Goal: Task Accomplishment & Management: Use online tool/utility

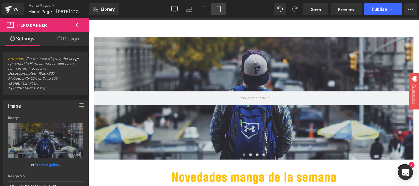
click at [222, 6] on link "Mobile" at bounding box center [219, 9] width 15 height 12
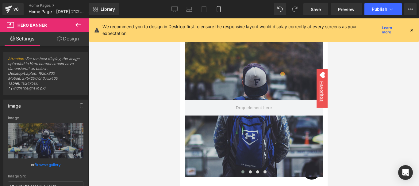
click at [413, 32] on icon at bounding box center [412, 30] width 6 height 6
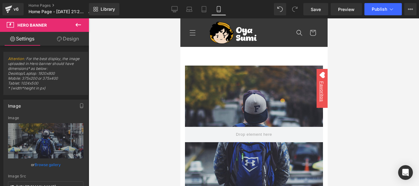
click at [146, 91] on div at bounding box center [254, 102] width 331 height 168
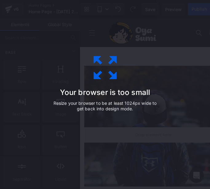
click at [110, 71] on icon at bounding box center [104, 67] width 23 height 23
click at [164, 68] on div "Your browser is too small Resize your browser to be at least 1024px wide to get…" at bounding box center [105, 94] width 138 height 123
click at [106, 74] on icon at bounding box center [105, 67] width 31 height 31
click at [137, 37] on div "Your browser is too small Resize your browser to be at least 1024px wide to get…" at bounding box center [105, 94] width 138 height 123
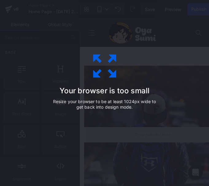
click at [102, 115] on div "Your browser is too small Resize your browser to be at least 1024px wide to get…" at bounding box center [105, 93] width 138 height 123
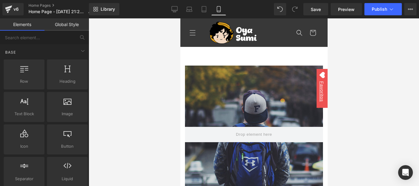
click at [161, 107] on div at bounding box center [254, 102] width 331 height 168
click at [154, 155] on div at bounding box center [254, 102] width 331 height 168
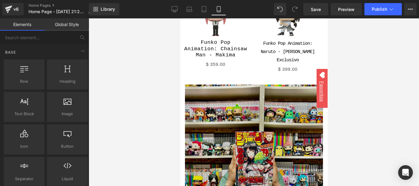
scroll to position [1063, 0]
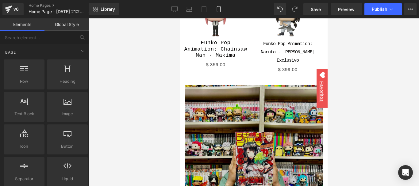
click at [217, 131] on img at bounding box center [254, 154] width 138 height 138
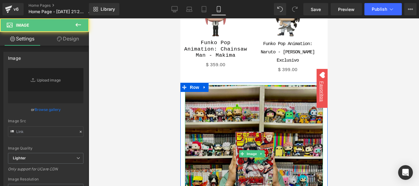
type input "[URL][DOMAIN_NAME]"
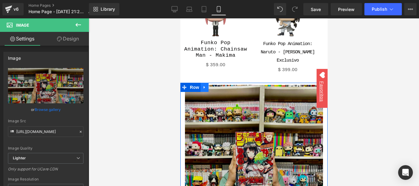
click at [205, 85] on icon at bounding box center [204, 87] width 4 height 5
click at [219, 85] on icon at bounding box center [220, 87] width 4 height 4
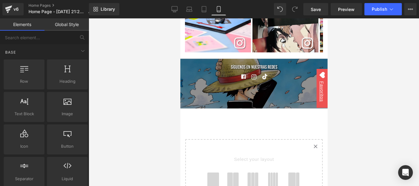
scroll to position [1431, 0]
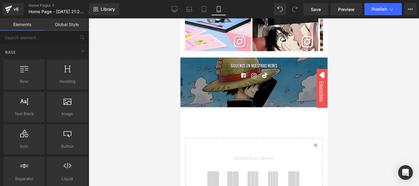
click at [211, 172] on span at bounding box center [213, 179] width 12 height 15
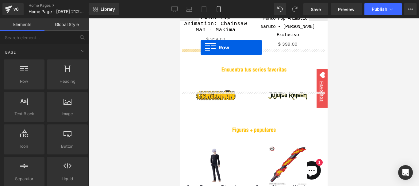
scroll to position [1028, 0]
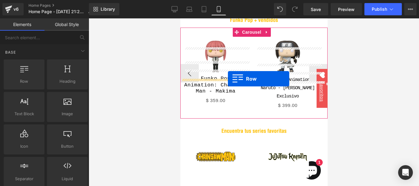
drag, startPoint x: 185, startPoint y: 112, endPoint x: 228, endPoint y: 79, distance: 54.5
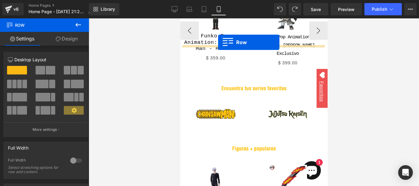
scroll to position [1046, 0]
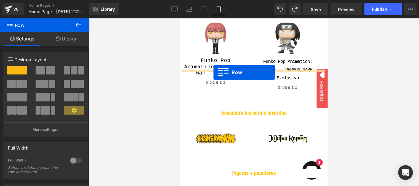
drag, startPoint x: 184, startPoint y: 79, endPoint x: 213, endPoint y: 72, distance: 30.2
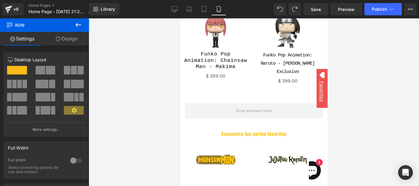
scroll to position [1057, 0]
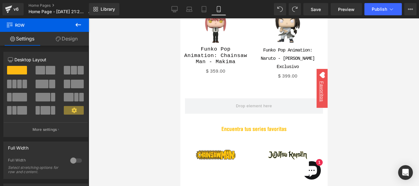
click at [81, 25] on icon at bounding box center [79, 25] width 6 height 4
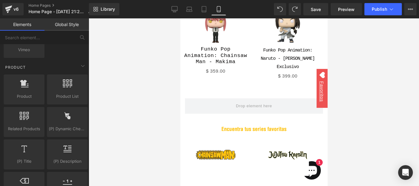
scroll to position [507, 0]
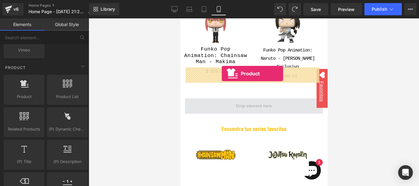
drag, startPoint x: 209, startPoint y: 108, endPoint x: 222, endPoint y: 74, distance: 36.3
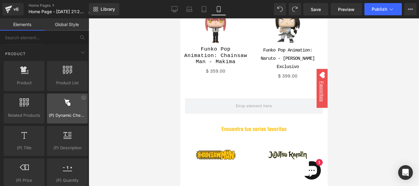
scroll to position [520, 0]
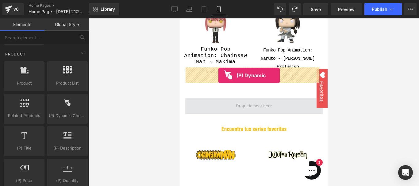
drag, startPoint x: 247, startPoint y: 131, endPoint x: 218, endPoint y: 75, distance: 62.6
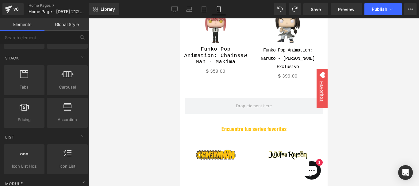
scroll to position [184, 0]
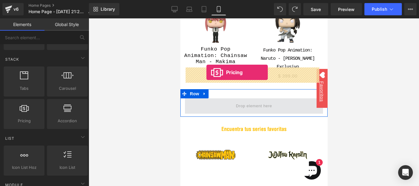
drag, startPoint x: 202, startPoint y: 133, endPoint x: 206, endPoint y: 72, distance: 60.9
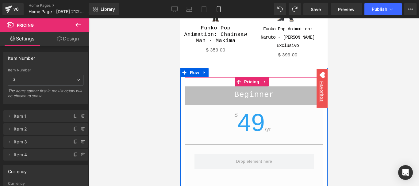
scroll to position [1078, 0]
click at [266, 80] on icon at bounding box center [265, 82] width 4 height 5
click at [267, 80] on icon at bounding box center [269, 82] width 4 height 4
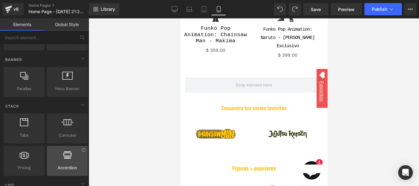
scroll to position [135, 0]
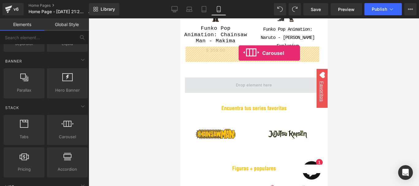
drag, startPoint x: 247, startPoint y: 145, endPoint x: 239, endPoint y: 53, distance: 91.9
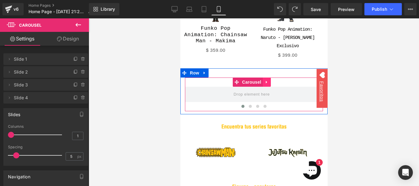
click at [268, 80] on icon at bounding box center [267, 82] width 4 height 5
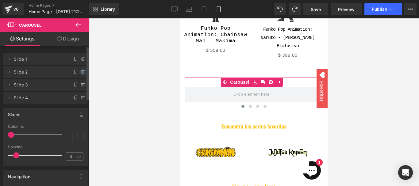
click at [82, 71] on icon at bounding box center [82, 70] width 1 height 1
click at [81, 71] on button "Delete" at bounding box center [76, 72] width 19 height 8
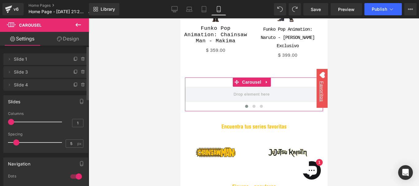
click at [82, 71] on icon at bounding box center [82, 70] width 1 height 1
click at [81, 71] on button "Delete" at bounding box center [76, 72] width 19 height 8
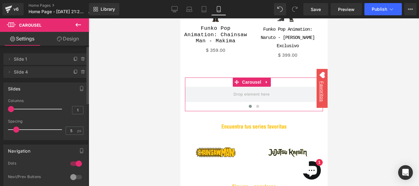
click at [82, 71] on icon at bounding box center [82, 70] width 1 height 1
click at [81, 71] on button "Delete" at bounding box center [76, 72] width 19 height 8
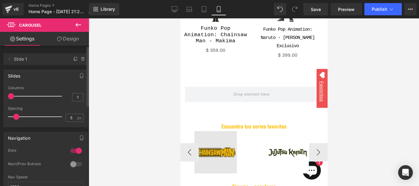
scroll to position [1047, 0]
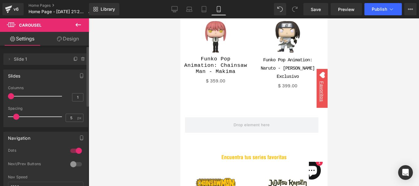
click at [77, 23] on icon at bounding box center [78, 24] width 7 height 7
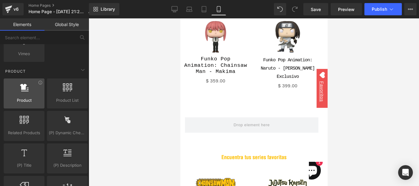
scroll to position [504, 0]
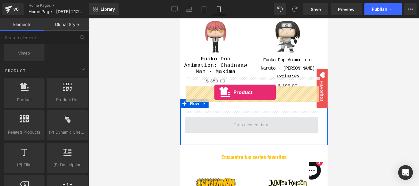
drag, startPoint x: 212, startPoint y: 110, endPoint x: 214, endPoint y: 92, distance: 17.4
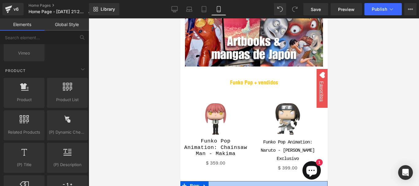
scroll to position [1024, 0]
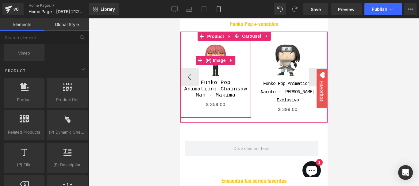
click at [221, 41] on img at bounding box center [215, 60] width 39 height 39
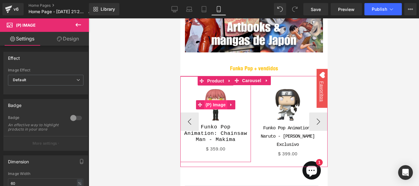
scroll to position [979, 0]
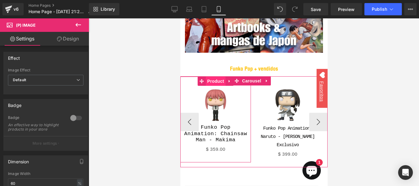
click at [218, 77] on span "Product" at bounding box center [216, 81] width 20 height 9
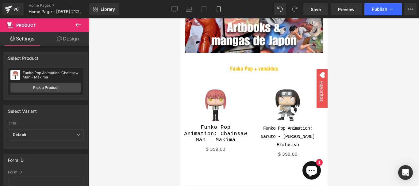
click at [78, 24] on icon at bounding box center [78, 24] width 7 height 7
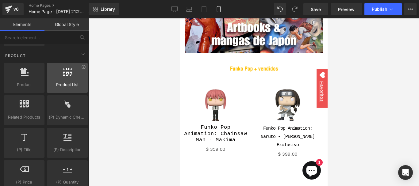
scroll to position [520, 0]
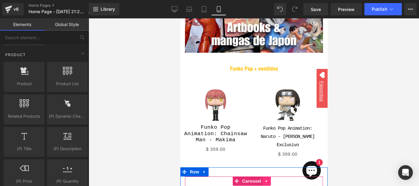
click at [268, 179] on icon at bounding box center [267, 181] width 4 height 5
click at [238, 177] on link "Carousel" at bounding box center [235, 181] width 30 height 9
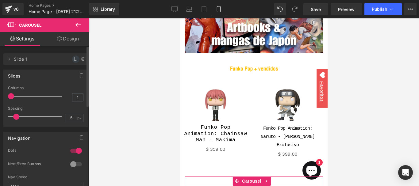
click at [74, 60] on icon at bounding box center [75, 59] width 2 height 3
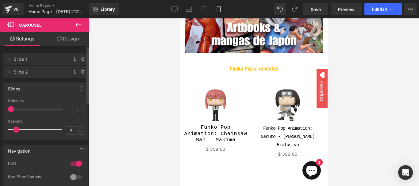
click at [81, 26] on icon at bounding box center [78, 24] width 7 height 7
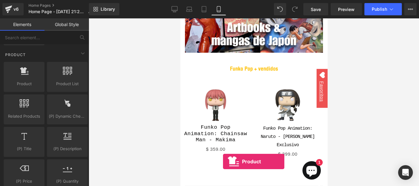
drag, startPoint x: 38, startPoint y: 76, endPoint x: 223, endPoint y: 162, distance: 204.0
click at [223, 0] on div "Product You are previewing how the will restyle your page. You can not edit Ele…" at bounding box center [209, 0] width 419 height 0
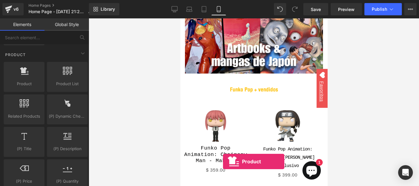
scroll to position [1005, 0]
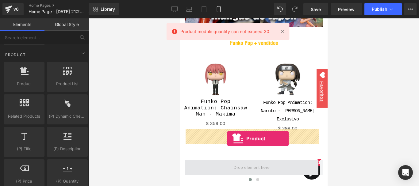
drag, startPoint x: 212, startPoint y: 104, endPoint x: 227, endPoint y: 139, distance: 38.2
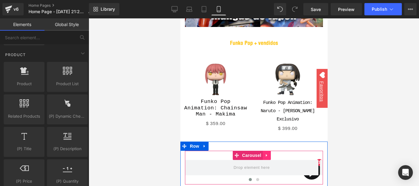
click at [267, 154] on icon at bounding box center [267, 156] width 4 height 5
click at [271, 154] on icon at bounding box center [271, 156] width 4 height 4
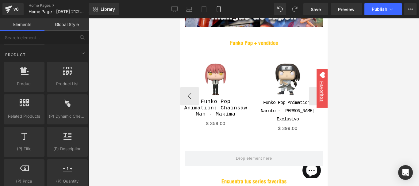
scroll to position [976, 0]
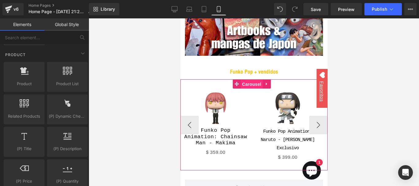
click at [256, 80] on span "Carousel" at bounding box center [251, 84] width 22 height 9
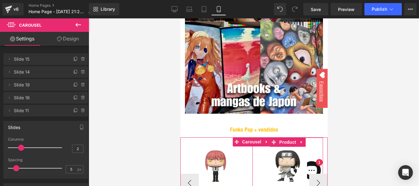
scroll to position [917, 0]
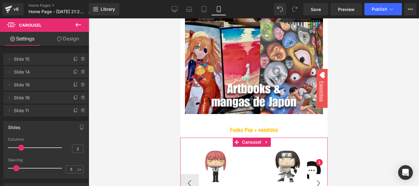
click at [309, 174] on button "›" at bounding box center [318, 183] width 18 height 18
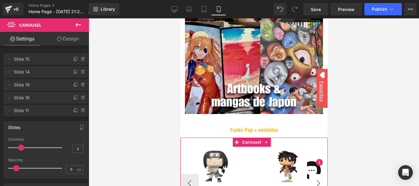
click at [309, 174] on button "›" at bounding box center [318, 183] width 18 height 18
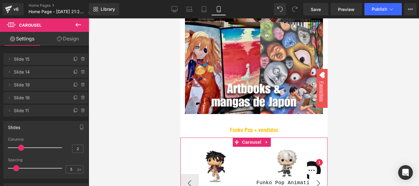
click at [309, 174] on button "›" at bounding box center [318, 183] width 18 height 18
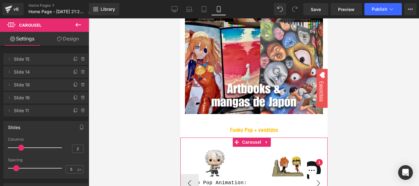
click at [309, 174] on button "›" at bounding box center [318, 183] width 18 height 18
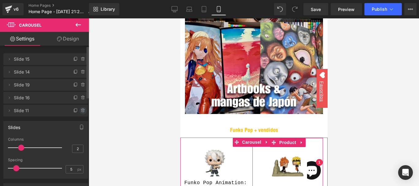
click at [81, 111] on icon at bounding box center [83, 110] width 5 height 5
click at [81, 111] on button "Delete" at bounding box center [76, 111] width 19 height 8
click at [81, 122] on button "button" at bounding box center [82, 128] width 10 height 12
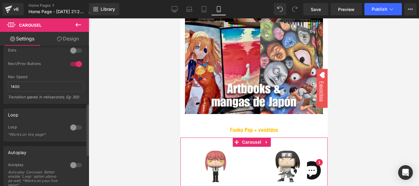
scroll to position [157, 0]
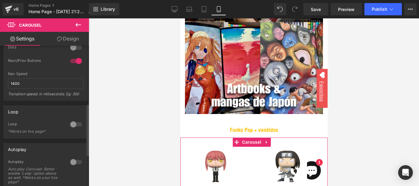
click at [75, 122] on div at bounding box center [76, 125] width 15 height 10
click at [73, 127] on div at bounding box center [76, 125] width 15 height 10
click at [38, 131] on div "*Works on live page*" at bounding box center [35, 132] width 55 height 4
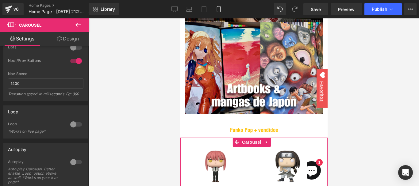
click at [73, 126] on div at bounding box center [76, 125] width 15 height 10
click at [75, 58] on div at bounding box center [76, 61] width 15 height 10
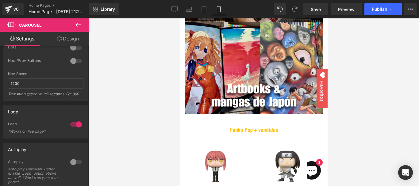
scroll to position [958, 0]
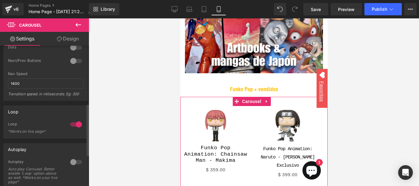
click at [74, 60] on div at bounding box center [76, 61] width 15 height 10
click at [310, 134] on button "›" at bounding box center [318, 143] width 18 height 18
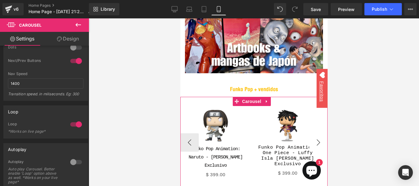
click at [310, 134] on button "›" at bounding box center [318, 143] width 18 height 18
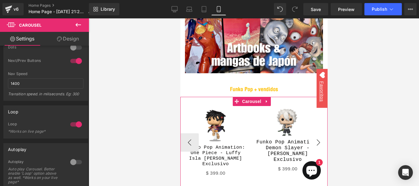
click at [310, 134] on button "›" at bounding box center [318, 143] width 18 height 18
click at [75, 123] on div at bounding box center [76, 125] width 15 height 10
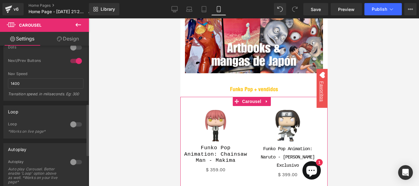
click at [76, 125] on div at bounding box center [76, 125] width 15 height 10
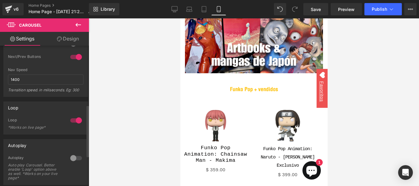
scroll to position [160, 0]
drag, startPoint x: 73, startPoint y: 121, endPoint x: 30, endPoint y: 137, distance: 45.8
click at [73, 121] on div at bounding box center [76, 122] width 15 height 10
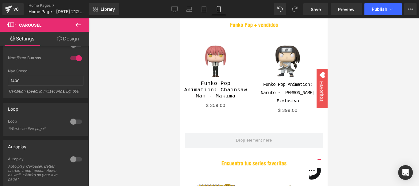
scroll to position [1023, 0]
click at [80, 25] on icon at bounding box center [79, 25] width 6 height 4
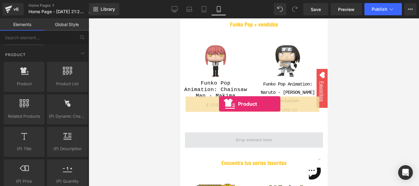
drag, startPoint x: 204, startPoint y: 100, endPoint x: 219, endPoint y: 104, distance: 15.3
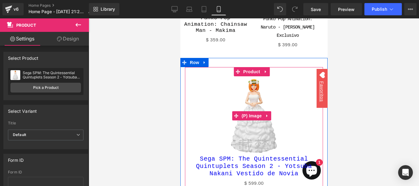
scroll to position [1087, 0]
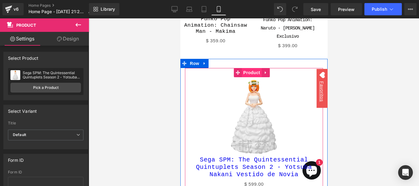
click at [257, 68] on span "Product" at bounding box center [252, 72] width 20 height 9
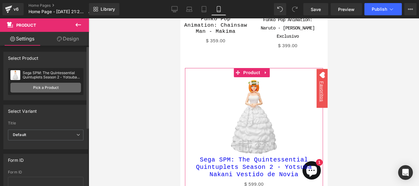
click at [59, 87] on link "Pick a Product" at bounding box center [45, 88] width 71 height 10
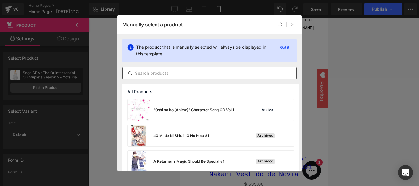
click at [172, 75] on div at bounding box center [210, 73] width 174 height 12
click at [172, 75] on input "text" at bounding box center [210, 73] width 174 height 7
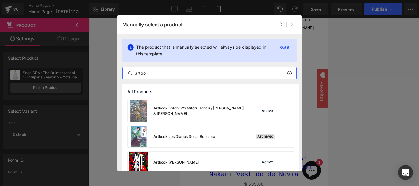
scroll to position [361, 0]
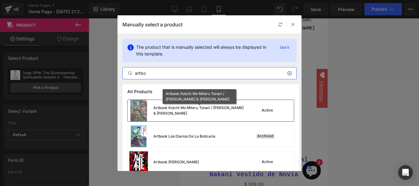
type input "artbo"
click at [221, 110] on div "Artbook Kotchi Wo Miteru Tonari / [PERSON_NAME] & [PERSON_NAME]" at bounding box center [200, 110] width 92 height 11
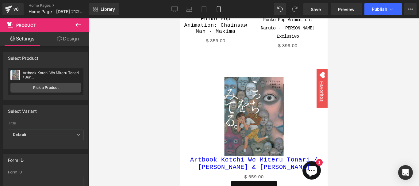
click at [76, 25] on icon at bounding box center [79, 25] width 6 height 4
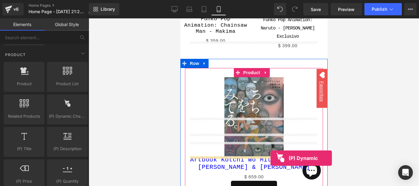
drag, startPoint x: 243, startPoint y: 136, endPoint x: 271, endPoint y: 158, distance: 36.0
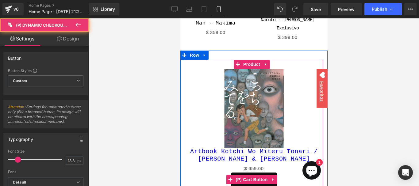
scroll to position [1097, 0]
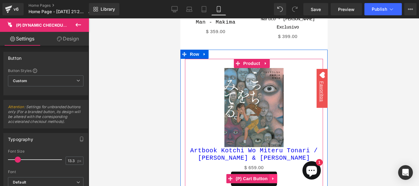
click at [275, 177] on icon at bounding box center [273, 179] width 4 height 5
click at [276, 177] on icon at bounding box center [277, 179] width 4 height 4
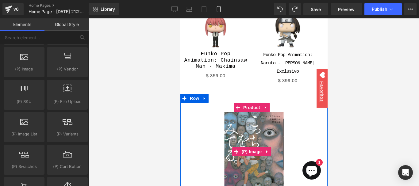
scroll to position [1052, 0]
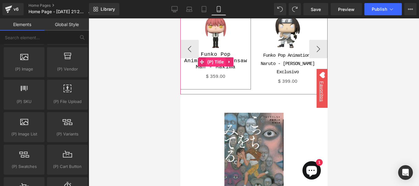
click at [215, 57] on span "(P) Title" at bounding box center [216, 61] width 20 height 9
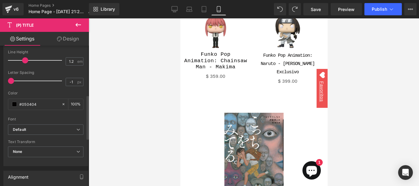
scroll to position [158, 0]
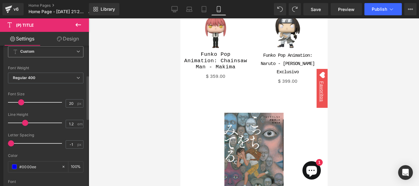
scroll to position [95, 0]
click at [37, 165] on input "#0000ee" at bounding box center [38, 166] width 39 height 7
click at [14, 167] on div "#0000ee" at bounding box center [34, 167] width 53 height 11
click at [14, 167] on span at bounding box center [14, 166] width 5 height 5
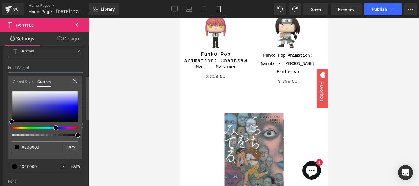
drag, startPoint x: 13, startPoint y: 119, endPoint x: 6, endPoint y: 127, distance: 9.6
click at [6, 127] on div "Typography Text Styles Custom Custom Setup Global Style Custom Setup Global Sty…" at bounding box center [46, 123] width 92 height 211
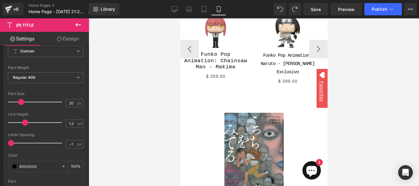
click at [216, 25] on body "Ir directamente al contenido Preventas Preventas Preventas Figuras Preventas Ma…" at bounding box center [253, 78] width 147 height 2223
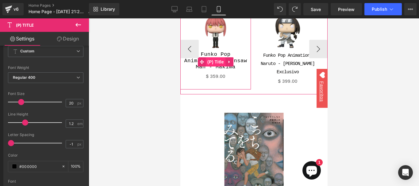
click at [216, 57] on span "(P) Title" at bounding box center [216, 61] width 20 height 9
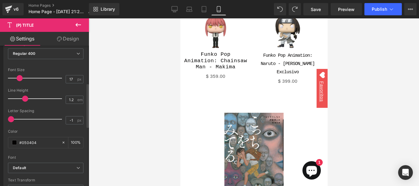
scroll to position [119, 0]
click at [37, 144] on input "#050404" at bounding box center [38, 142] width 39 height 7
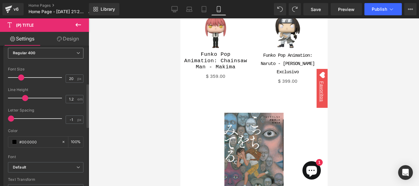
scroll to position [120, 0]
drag, startPoint x: 41, startPoint y: 138, endPoint x: 39, endPoint y: 142, distance: 4.6
click at [39, 142] on div "#000000" at bounding box center [34, 142] width 53 height 11
click at [39, 142] on input "#000000" at bounding box center [38, 141] width 39 height 7
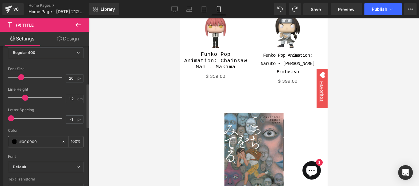
click at [39, 142] on input "#000000" at bounding box center [38, 141] width 39 height 7
paste input "50404"
click at [39, 142] on input "#050404" at bounding box center [38, 141] width 39 height 7
type input "#050404"
click at [53, 132] on div "Color" at bounding box center [46, 131] width 76 height 4
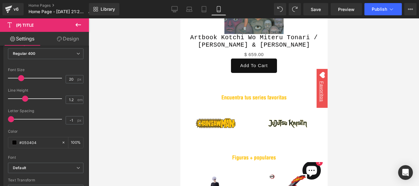
scroll to position [1215, 0]
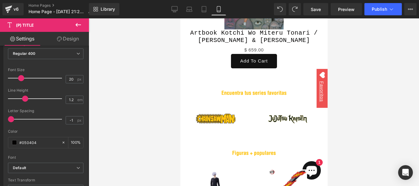
click at [77, 23] on icon at bounding box center [79, 25] width 6 height 4
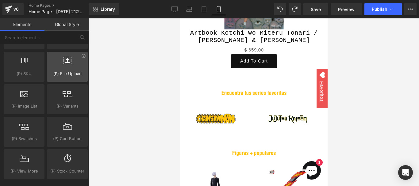
scroll to position [692, 0]
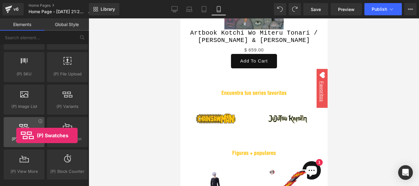
drag, startPoint x: 28, startPoint y: 128, endPoint x: 14, endPoint y: 135, distance: 15.7
click at [14, 135] on div at bounding box center [24, 129] width 37 height 14
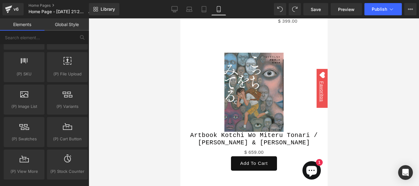
scroll to position [1112, 0]
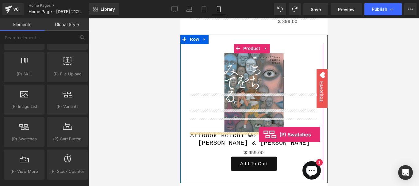
drag, startPoint x: 204, startPoint y: 156, endPoint x: 259, endPoint y: 135, distance: 58.5
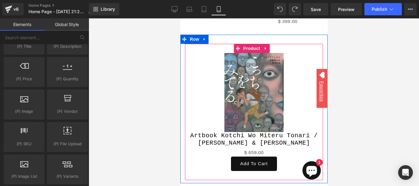
scroll to position [622, 0]
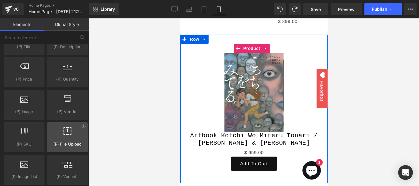
click at [67, 133] on icon at bounding box center [68, 131] width 8 height 8
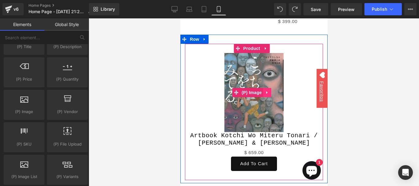
click at [265, 88] on link at bounding box center [267, 92] width 8 height 9
click at [244, 88] on span "(P) Image" at bounding box center [251, 92] width 23 height 9
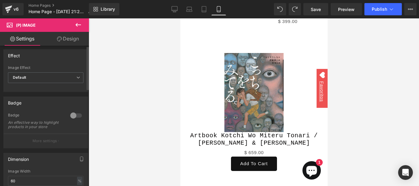
scroll to position [0, 0]
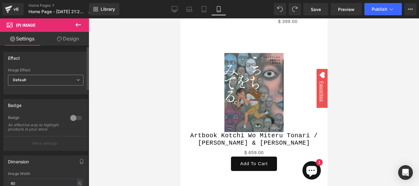
click at [42, 79] on span "Default" at bounding box center [46, 80] width 76 height 11
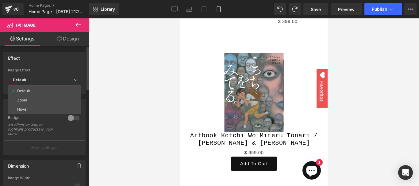
click at [42, 79] on span "Default" at bounding box center [44, 80] width 73 height 11
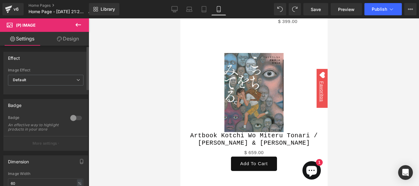
click at [33, 129] on div "An effective way to highlight products in your store" at bounding box center [35, 127] width 55 height 9
copy div "An effective way to highlight products in your store"
click at [74, 115] on div at bounding box center [76, 118] width 15 height 10
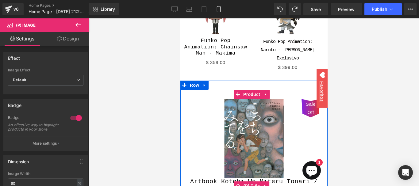
scroll to position [1065, 0]
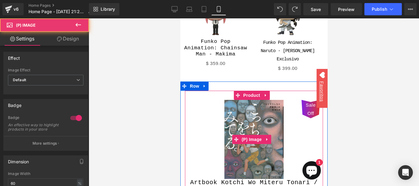
click at [305, 101] on span "Sale Off" at bounding box center [311, 109] width 12 height 17
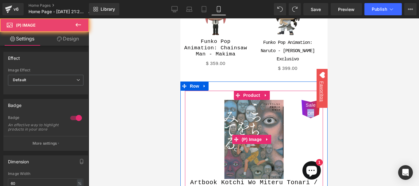
click at [305, 101] on span "Sale Off" at bounding box center [311, 109] width 12 height 17
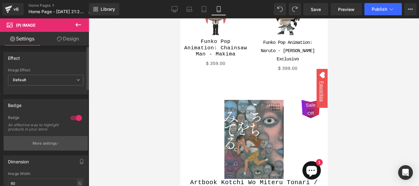
click at [49, 146] on p "More settings" at bounding box center [45, 144] width 25 height 6
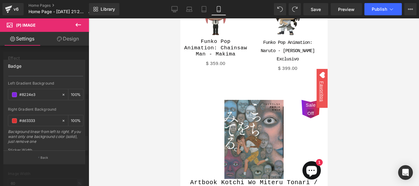
scroll to position [296, 0]
drag, startPoint x: 28, startPoint y: 115, endPoint x: 30, endPoint y: 120, distance: 5.0
click at [30, 120] on div "#dd3333" at bounding box center [34, 120] width 53 height 11
click at [30, 120] on input "#dd3333" at bounding box center [38, 120] width 39 height 7
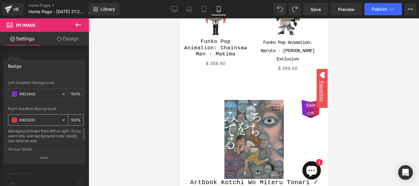
click at [30, 120] on input "#dd3333" at bounding box center [38, 120] width 39 height 7
click at [42, 97] on input "#8224e3" at bounding box center [38, 94] width 39 height 7
paste input "dd333"
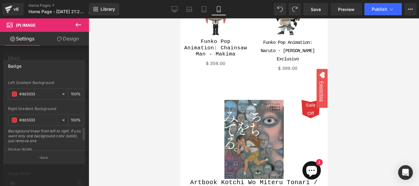
type input "#dd3333"
click at [46, 113] on div "Right Gradient Background #dd3333 100 % Background linear from left to right. I…" at bounding box center [46, 127] width 76 height 41
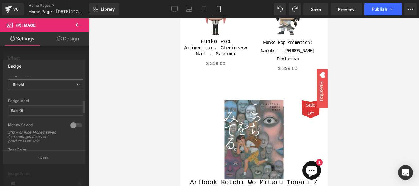
scroll to position [135, 0]
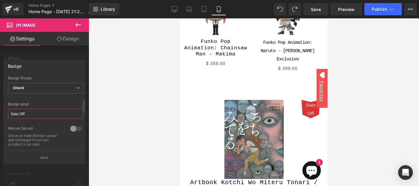
click at [37, 114] on input "Sale Off" at bounding box center [46, 114] width 76 height 10
type input "R"
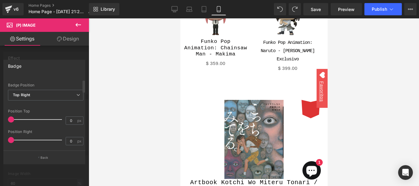
scroll to position [0, 0]
click at [59, 73] on div "Badge Text Styles Custom Custom Setup Global Style Custom Setup Global Style Te…" at bounding box center [44, 105] width 82 height 91
click at [77, 24] on icon at bounding box center [78, 24] width 7 height 7
